Goal: Check status: Check status

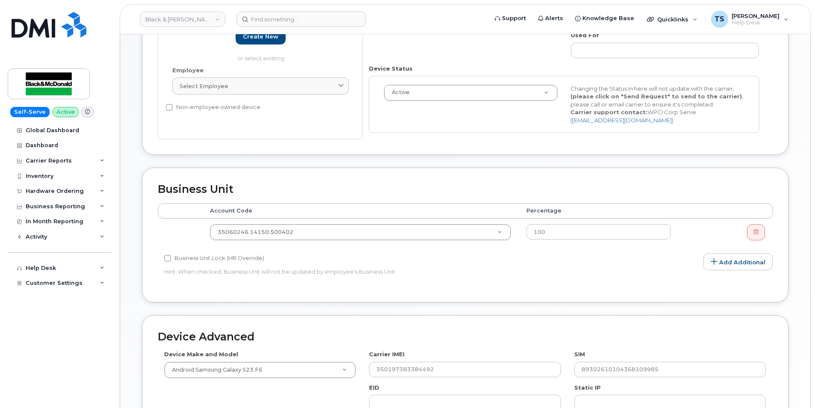
scroll to position [385, 0]
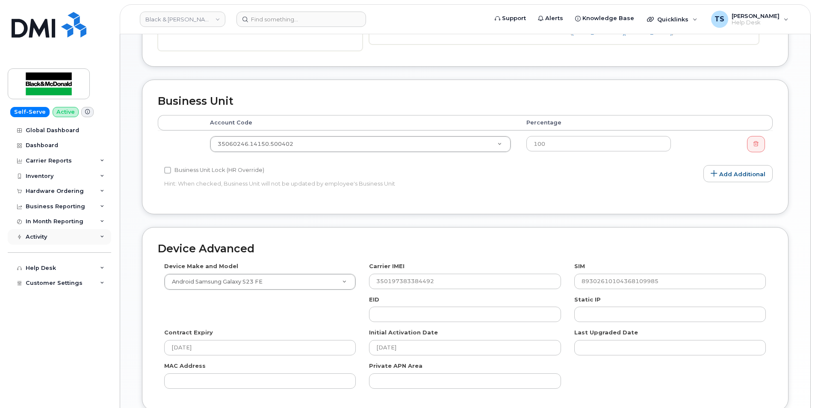
click at [61, 233] on div "Activity" at bounding box center [59, 236] width 103 height 15
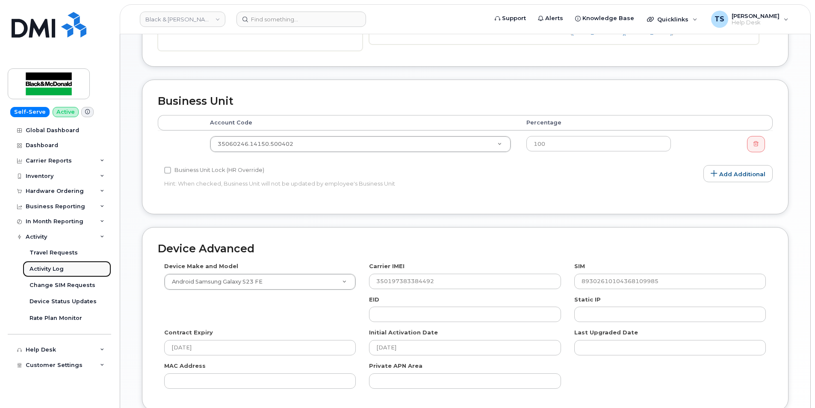
click at [46, 265] on div "Activity Log" at bounding box center [46, 269] width 34 height 8
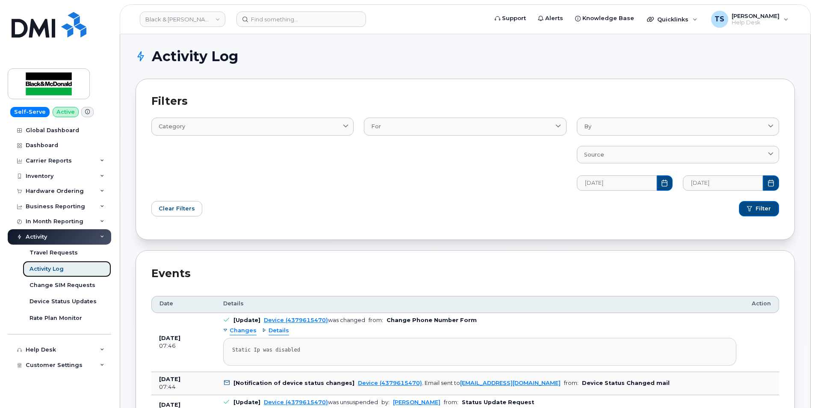
click at [57, 269] on div "Activity Log" at bounding box center [46, 269] width 34 height 8
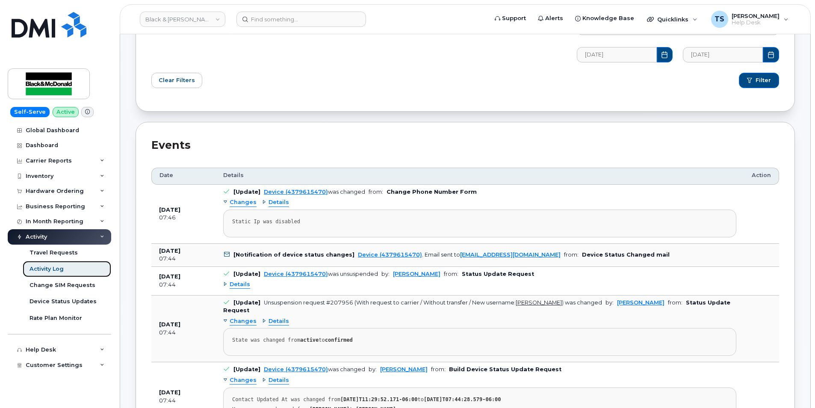
scroll to position [43, 0]
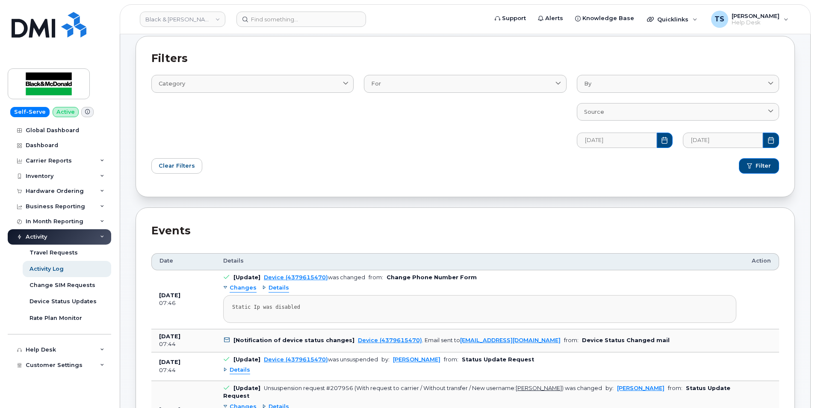
click at [271, 289] on span "Details" at bounding box center [278, 288] width 21 height 8
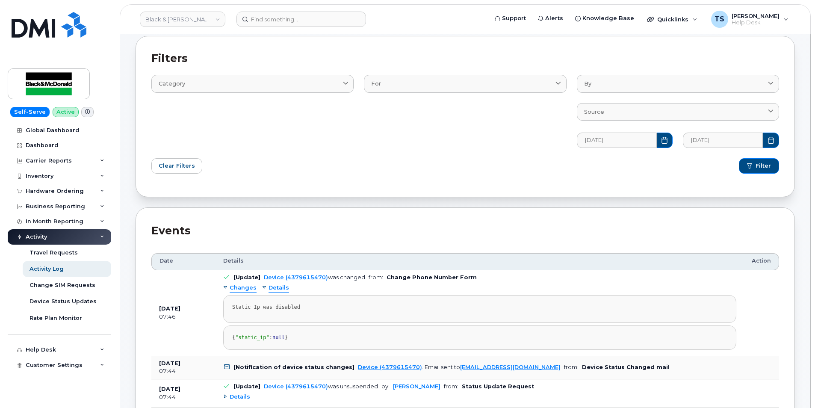
click at [273, 288] on span "Details" at bounding box center [278, 288] width 21 height 8
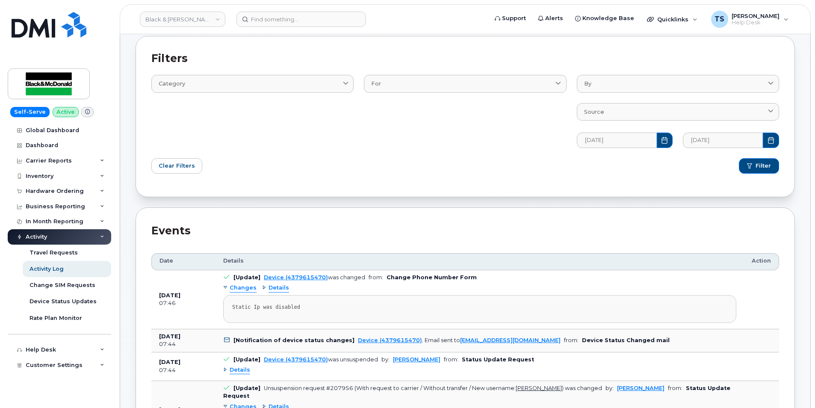
click at [240, 288] on span "Changes" at bounding box center [242, 288] width 27 height 8
